Goal: Information Seeking & Learning: Learn about a topic

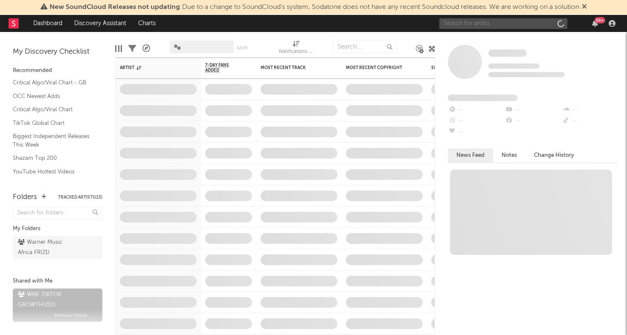
click at [488, 26] on input "text" at bounding box center [503, 23] width 128 height 11
type input "aya"
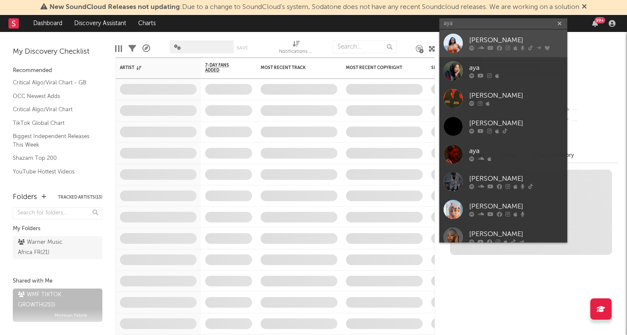
click at [474, 40] on div "[PERSON_NAME]" at bounding box center [516, 40] width 94 height 10
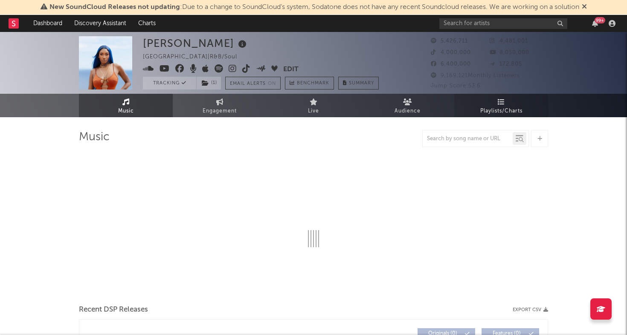
click at [503, 114] on span "Playlists/Charts" at bounding box center [501, 111] width 42 height 10
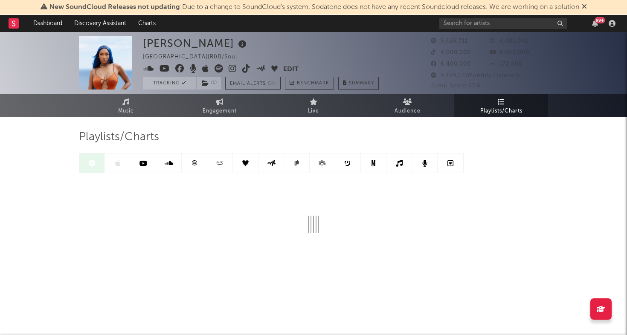
click at [192, 159] on link at bounding box center [195, 163] width 26 height 19
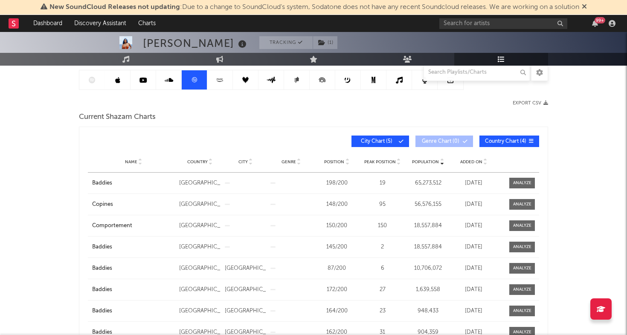
scroll to position [84, 0]
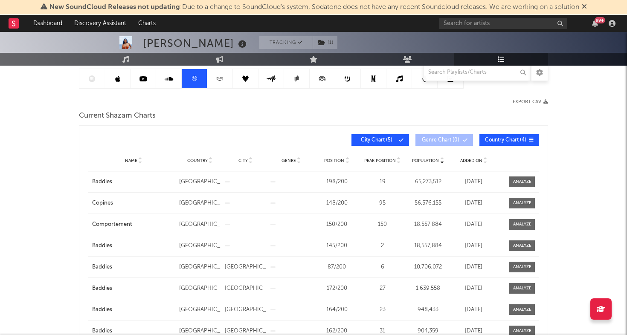
click at [472, 158] on span "Added On" at bounding box center [471, 160] width 22 height 5
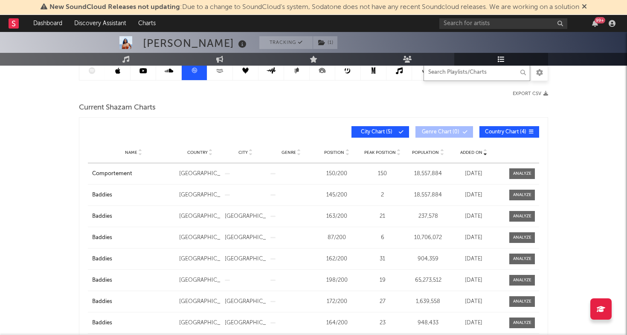
click at [485, 75] on input "text" at bounding box center [477, 72] width 107 height 17
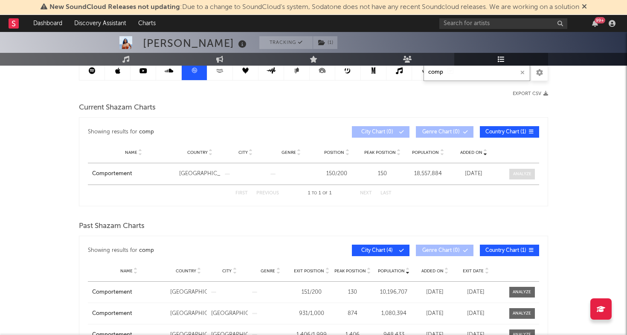
type input "comp"
click at [523, 175] on div at bounding box center [522, 174] width 18 height 6
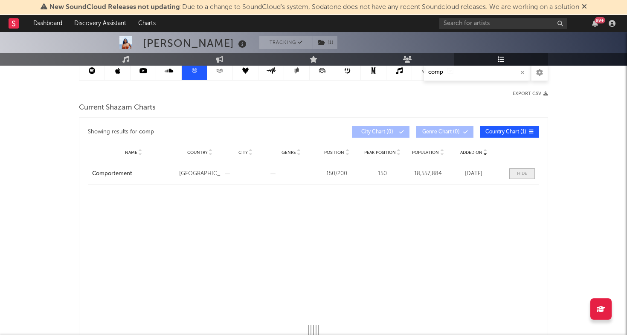
select select "All"
select select "3m"
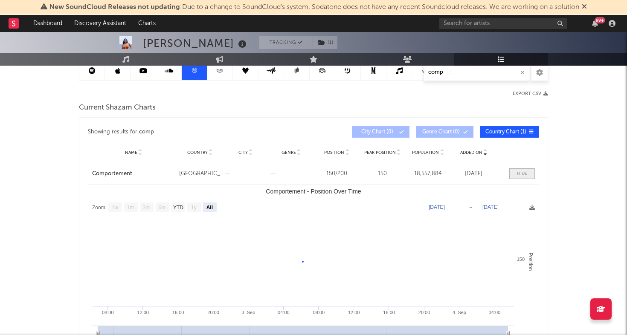
click at [523, 175] on div at bounding box center [522, 174] width 10 height 6
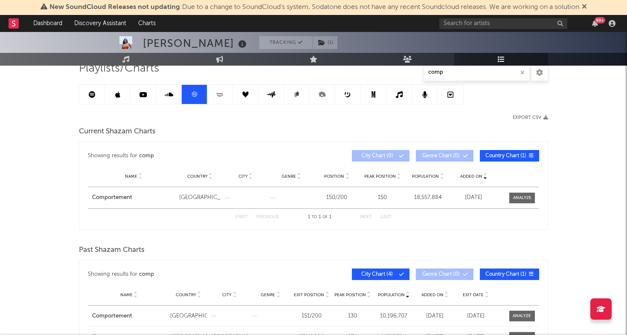
scroll to position [41, 0]
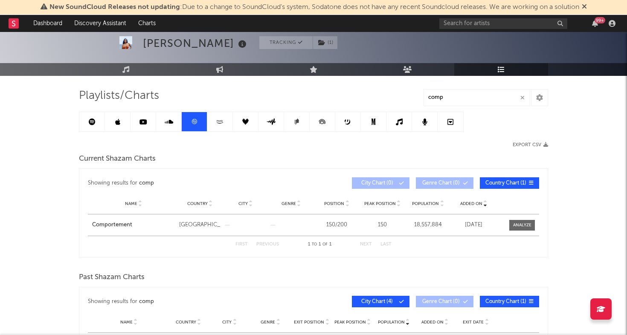
click at [334, 153] on div "Current Shazam Charts" at bounding box center [313, 159] width 469 height 15
